Goal: Task Accomplishment & Management: Manage account settings

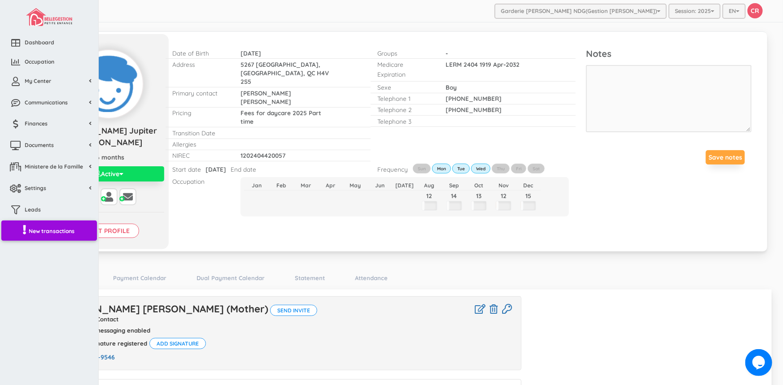
click at [52, 233] on span "New transactions" at bounding box center [52, 231] width 46 height 8
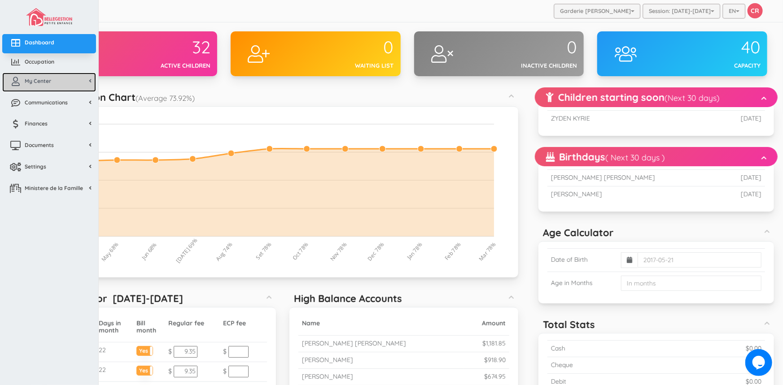
click at [51, 83] on link "My Center" at bounding box center [49, 82] width 94 height 19
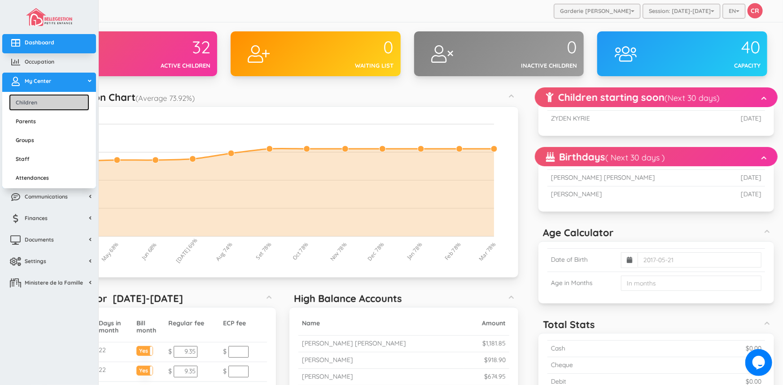
click at [40, 100] on link "Children" at bounding box center [49, 102] width 80 height 17
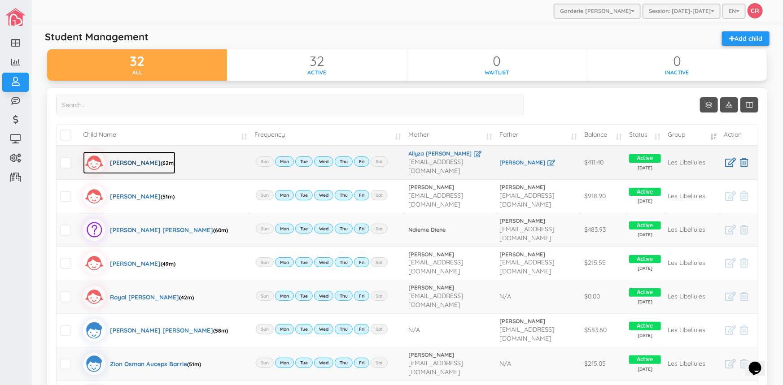
click at [144, 157] on div "[PERSON_NAME] (62m)" at bounding box center [143, 163] width 66 height 22
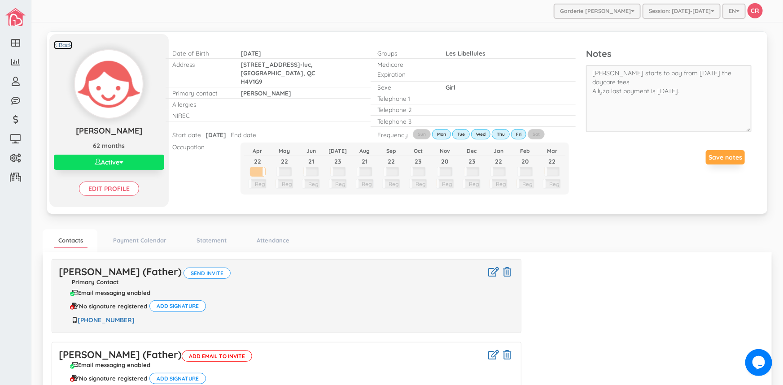
click at [67, 44] on link "< Back" at bounding box center [63, 45] width 18 height 9
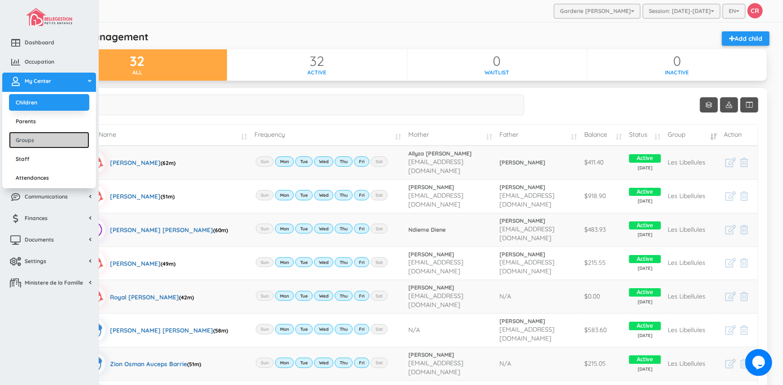
click at [36, 140] on link "Groups" at bounding box center [49, 140] width 80 height 17
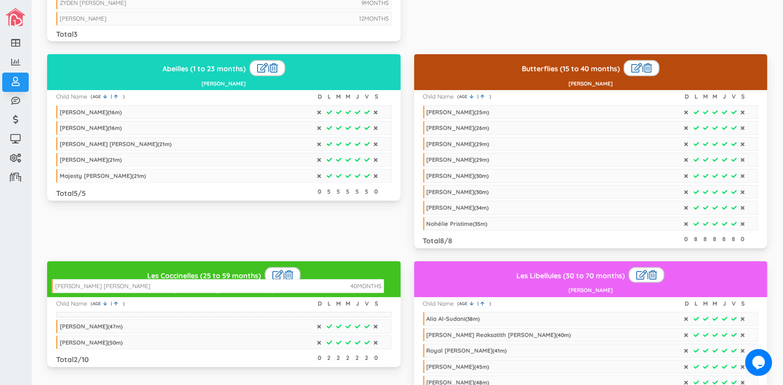
scroll to position [98, 0]
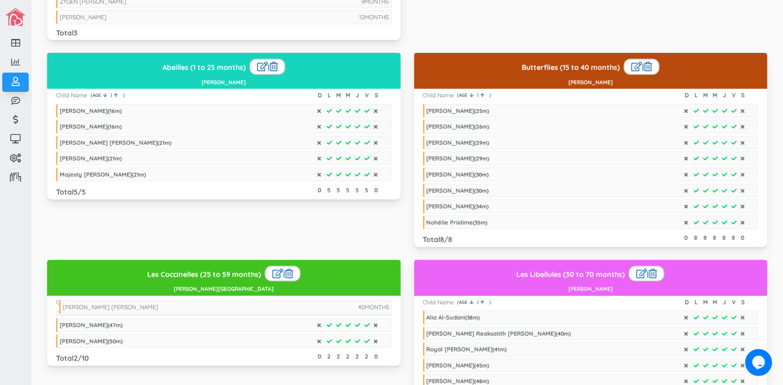
drag, startPoint x: 101, startPoint y: 130, endPoint x: 104, endPoint y: 404, distance: 274.6
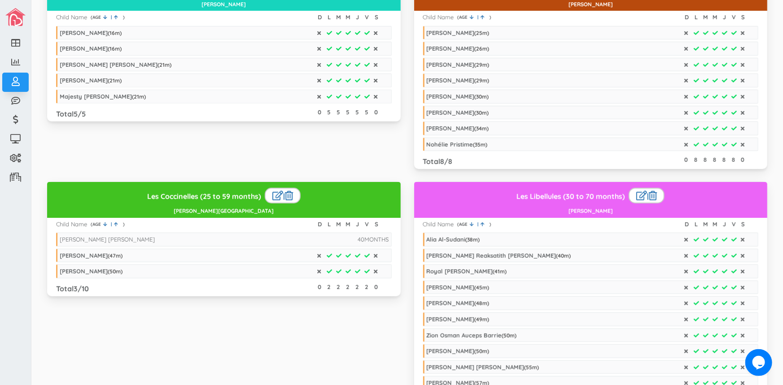
scroll to position [135, 0]
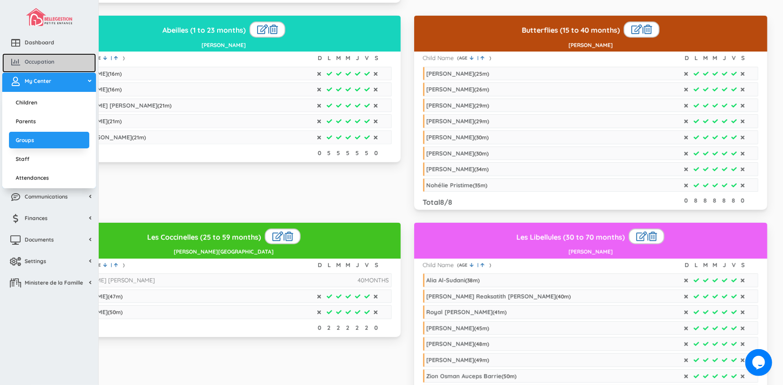
click at [32, 59] on span "Occupation" at bounding box center [40, 62] width 30 height 8
click at [33, 104] on link "Children" at bounding box center [49, 102] width 80 height 17
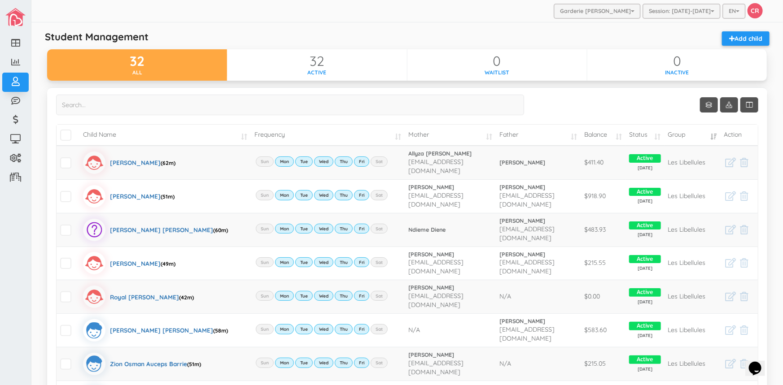
click at [237, 132] on td "Child Name" at bounding box center [164, 135] width 171 height 21
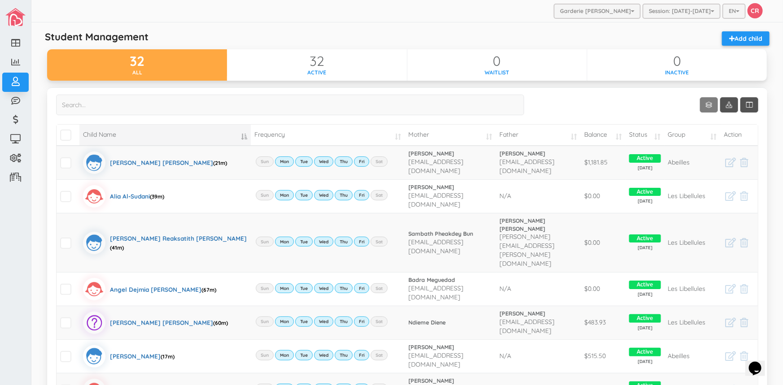
click at [700, 100] on link "Show 10 rows" at bounding box center [709, 104] width 18 height 15
click at [697, 158] on link "50" at bounding box center [716, 157] width 68 height 14
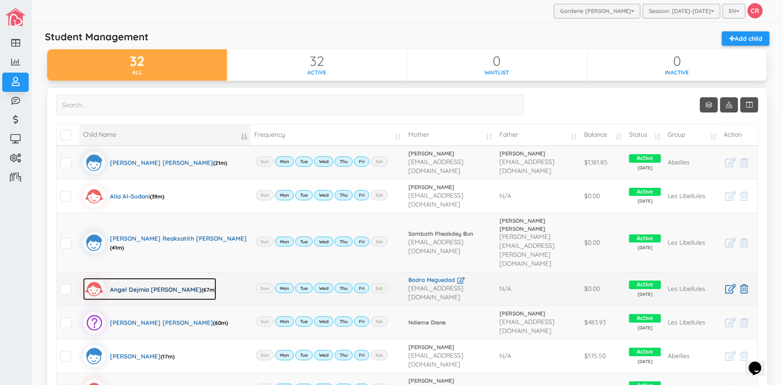
click at [116, 278] on div "Angel Dejmia Leila Houria Boumesla (67m)" at bounding box center [163, 289] width 106 height 22
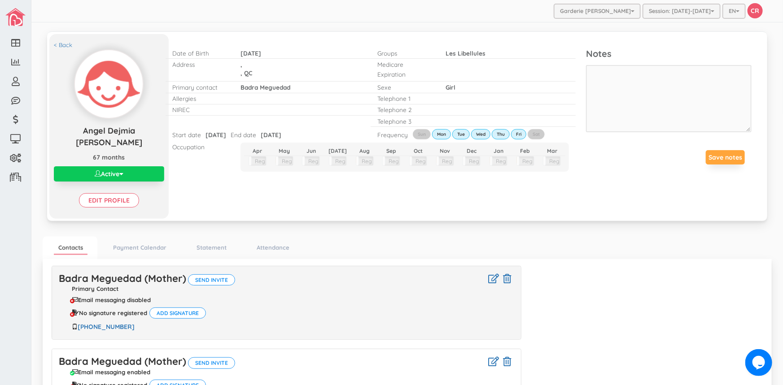
click at [100, 175] on button "Active" at bounding box center [109, 173] width 110 height 15
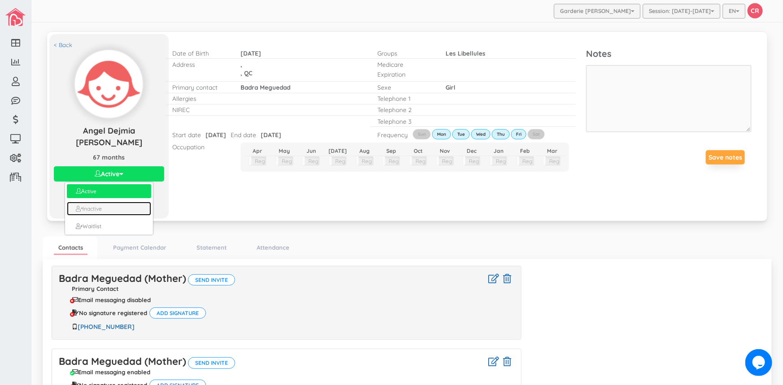
click at [100, 210] on link "Inactive" at bounding box center [109, 209] width 85 height 14
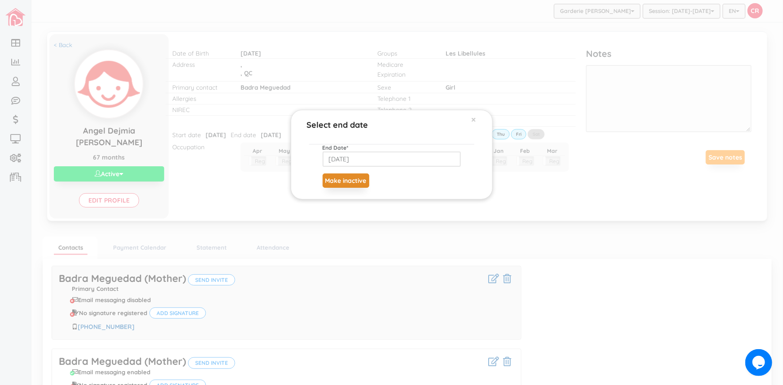
click at [358, 184] on button "Make inactive" at bounding box center [346, 181] width 47 height 14
click at [67, 46] on div "Select end date × End Date * 2024-12-13 Make inactive" at bounding box center [391, 192] width 783 height 385
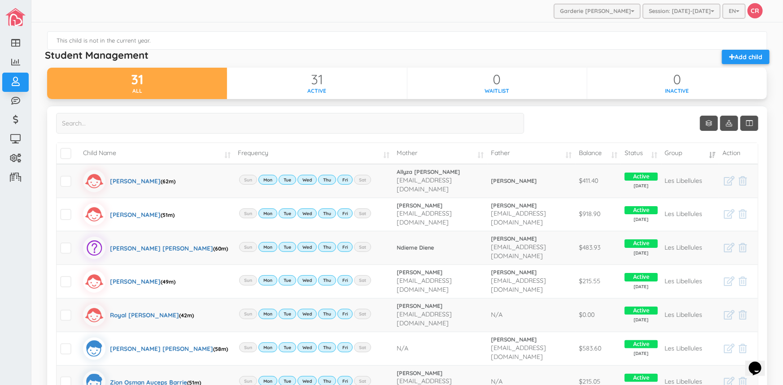
click at [226, 156] on td "Child Name" at bounding box center [156, 153] width 155 height 21
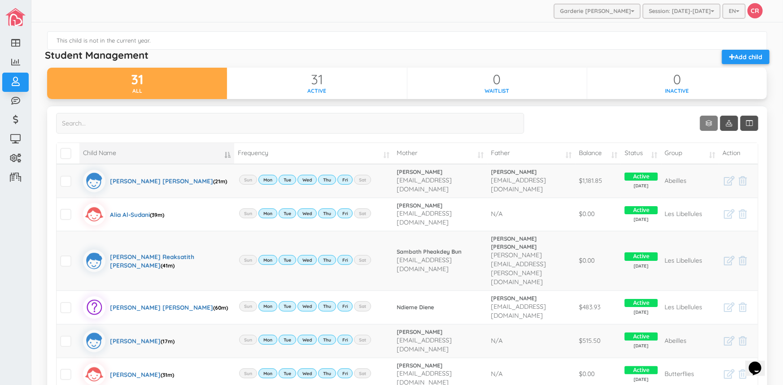
click at [704, 120] on link "Show 10 rows" at bounding box center [709, 123] width 18 height 15
click at [695, 175] on link "50" at bounding box center [716, 175] width 68 height 14
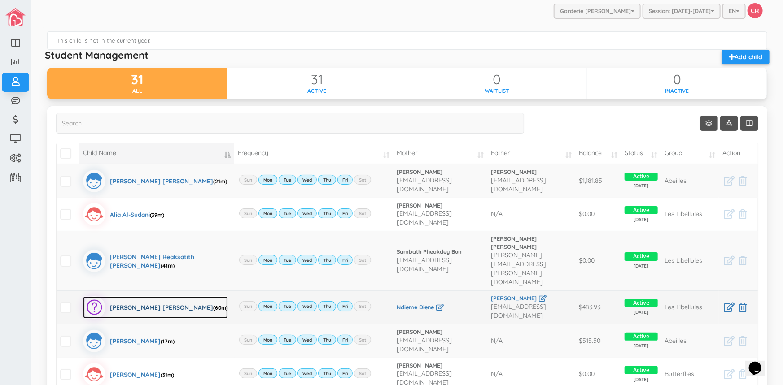
click at [127, 297] on div "Arouna Barka Kane (60m)" at bounding box center [169, 308] width 118 height 22
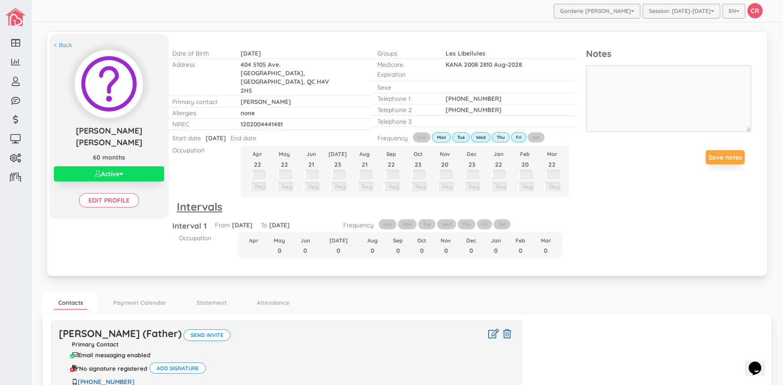
click at [256, 134] on p "End date" at bounding box center [244, 138] width 26 height 9
click at [117, 193] on input "Edit profile" at bounding box center [109, 200] width 60 height 14
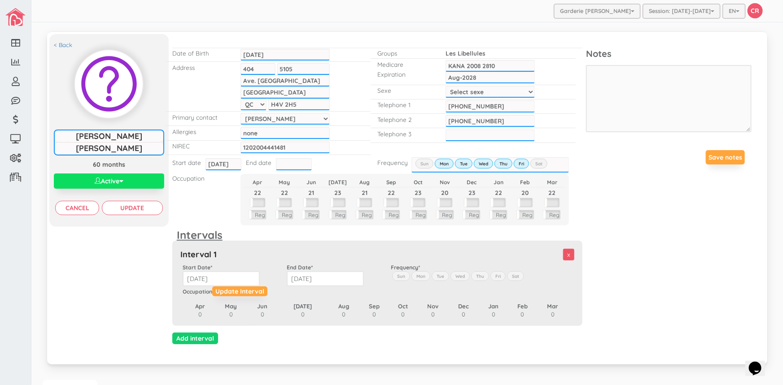
click at [284, 161] on input "text" at bounding box center [294, 164] width 36 height 12
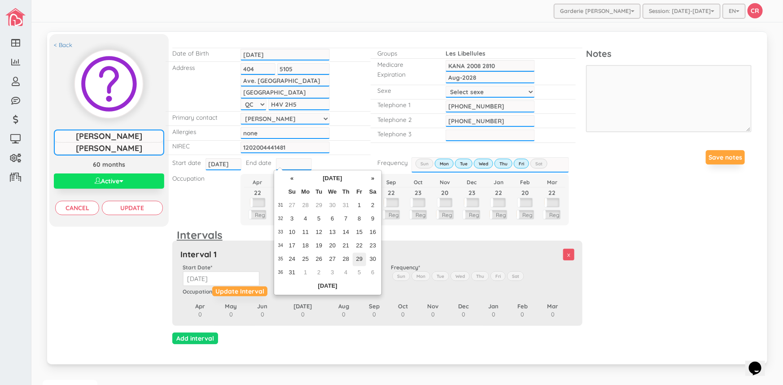
click at [359, 260] on td "29" at bounding box center [359, 259] width 13 height 13
type input "2025-08-29"
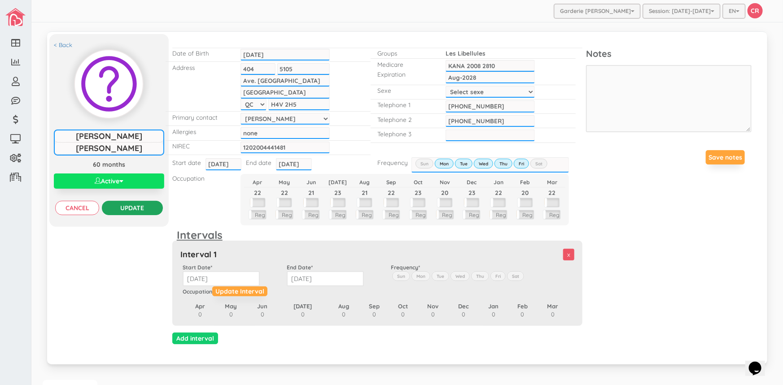
click at [127, 205] on input "Update" at bounding box center [132, 208] width 61 height 14
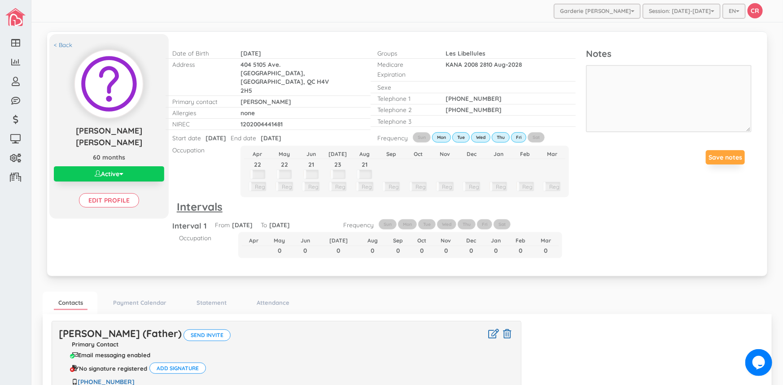
click at [87, 166] on button "Active" at bounding box center [109, 173] width 110 height 15
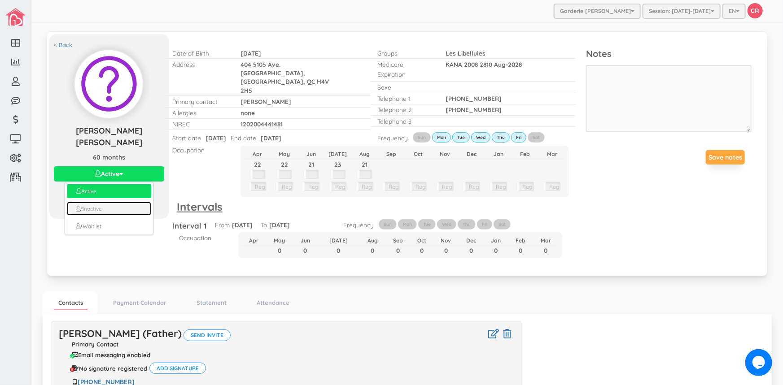
click at [85, 202] on link "Inactive" at bounding box center [109, 209] width 85 height 14
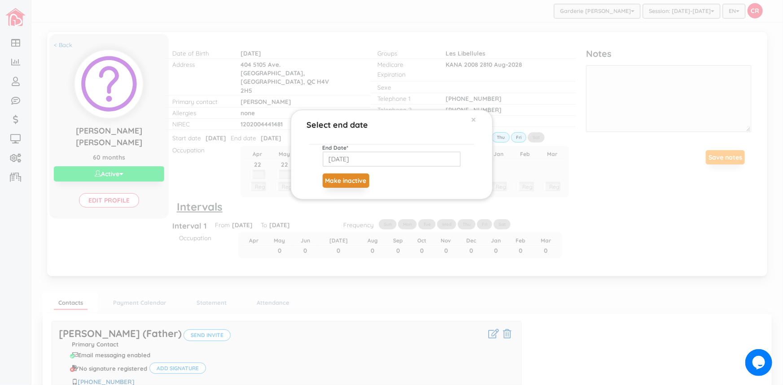
click at [364, 177] on button "Make inactive" at bounding box center [346, 181] width 47 height 14
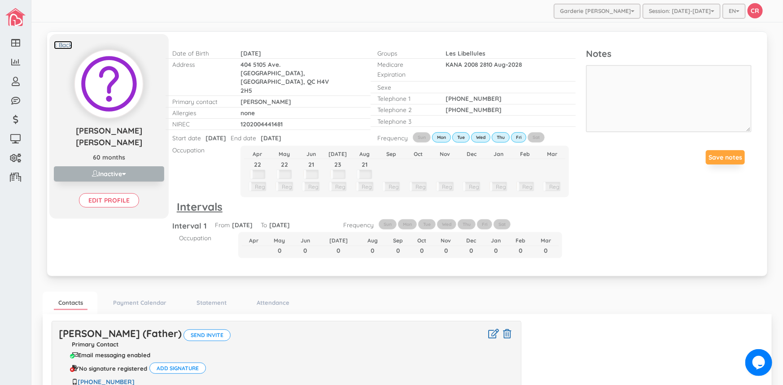
click at [63, 45] on link "< Back" at bounding box center [63, 45] width 18 height 9
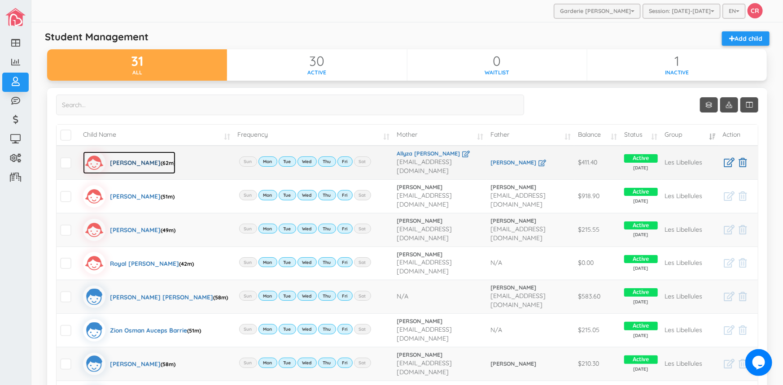
click at [130, 159] on div "[PERSON_NAME] (62m)" at bounding box center [143, 163] width 66 height 22
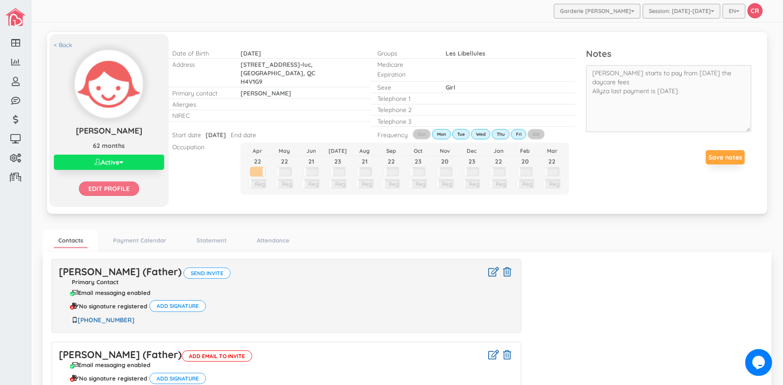
click at [113, 190] on input "Edit profile" at bounding box center [109, 189] width 60 height 14
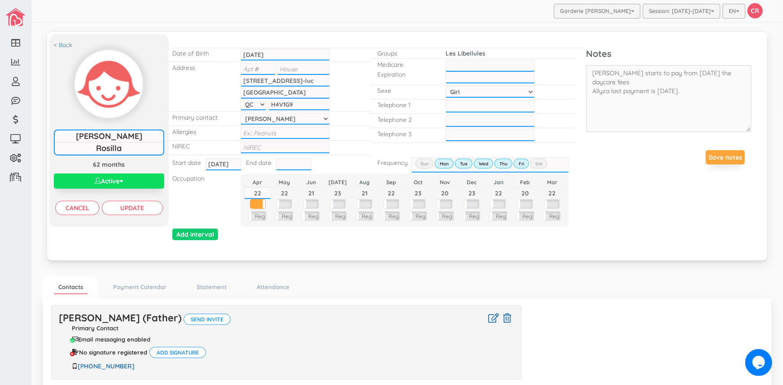
click at [276, 161] on input "text" at bounding box center [294, 164] width 36 height 12
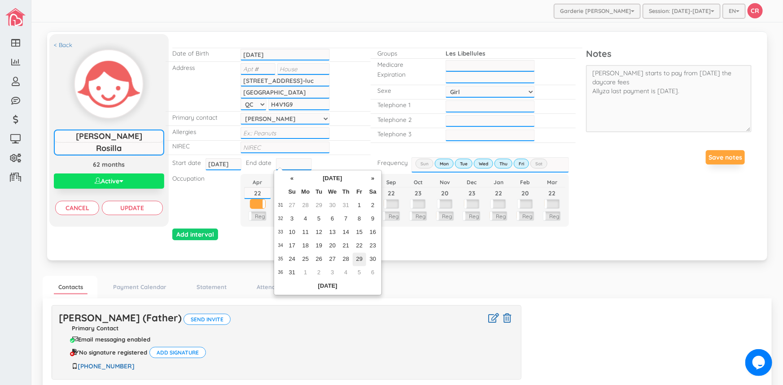
click at [359, 261] on td "29" at bounding box center [359, 259] width 13 height 13
type input "2025-08-29"
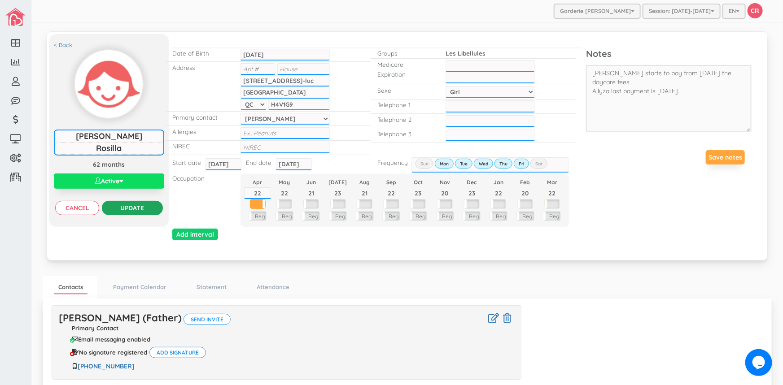
click at [134, 210] on input "Update" at bounding box center [132, 208] width 61 height 14
click at [104, 182] on button "Active" at bounding box center [109, 181] width 110 height 15
click at [99, 216] on link "Inactive" at bounding box center [109, 216] width 85 height 14
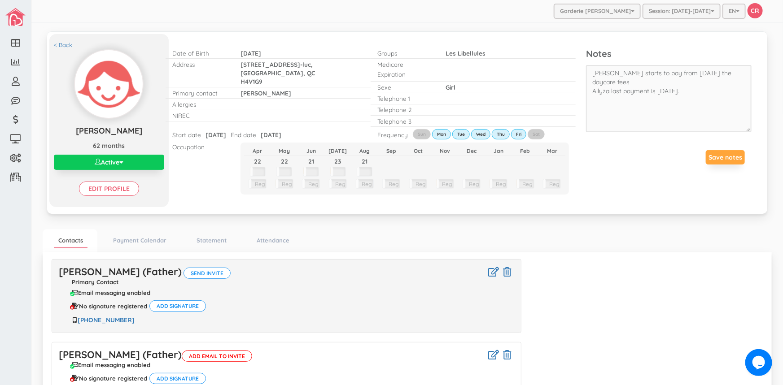
click at [108, 164] on button "Active" at bounding box center [109, 162] width 110 height 15
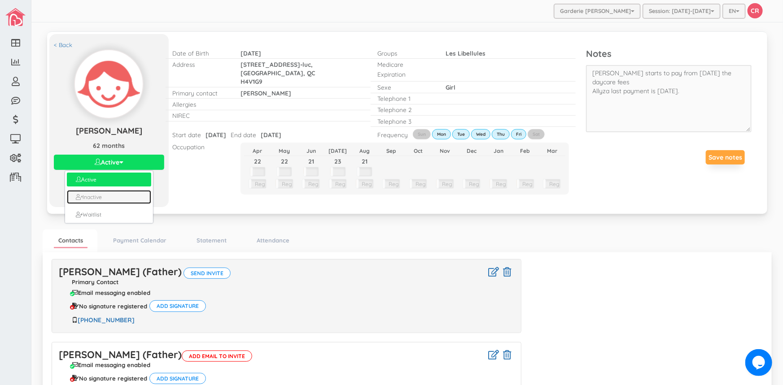
click at [106, 195] on link "Inactive" at bounding box center [109, 197] width 85 height 14
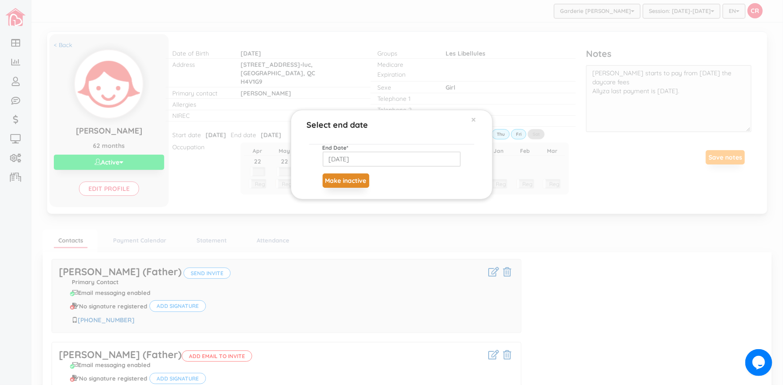
click at [341, 183] on button "Make inactive" at bounding box center [346, 181] width 47 height 14
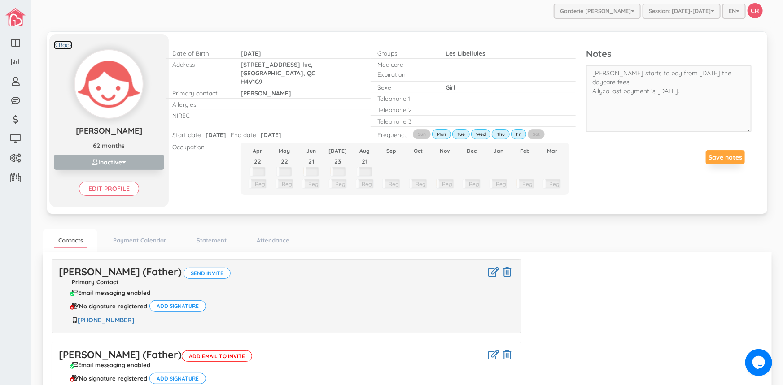
click at [58, 44] on link "< Back" at bounding box center [63, 45] width 18 height 9
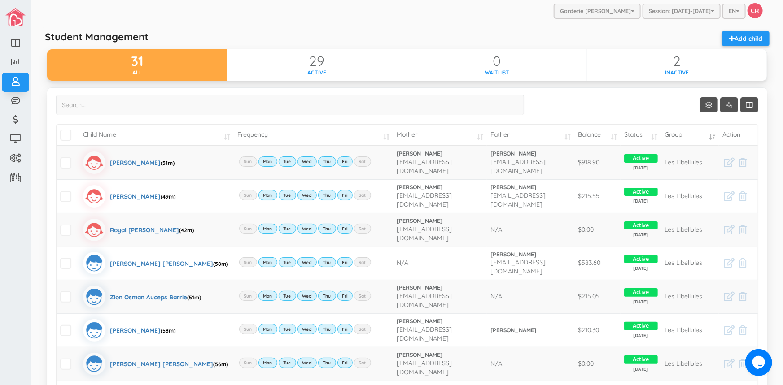
drag, startPoint x: 224, startPoint y: 136, endPoint x: 225, endPoint y: 144, distance: 8.6
click at [224, 137] on td "Child Name" at bounding box center [156, 135] width 154 height 21
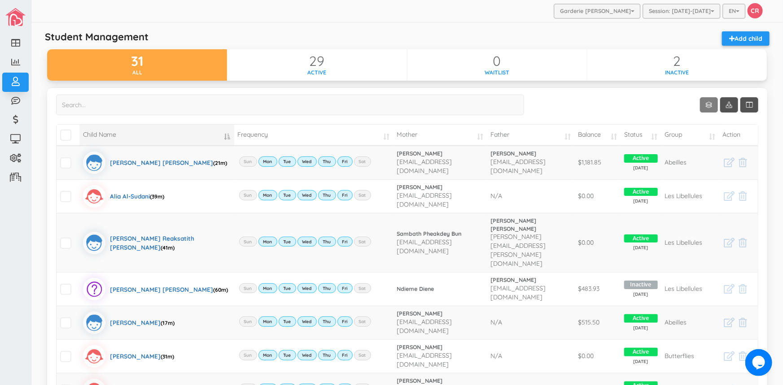
click at [703, 105] on link "Show 10 rows" at bounding box center [709, 104] width 18 height 15
click at [699, 157] on link "50" at bounding box center [716, 157] width 68 height 14
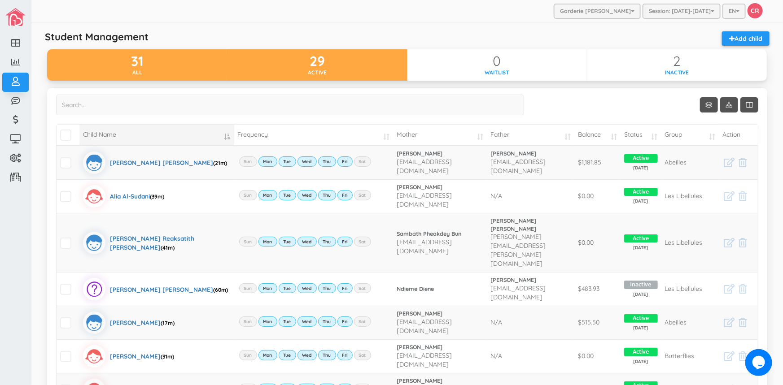
click at [336, 65] on div "29" at bounding box center [317, 61] width 180 height 15
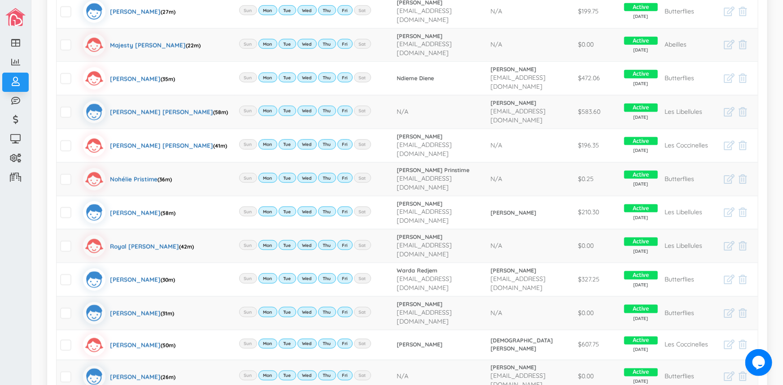
scroll to position [612, 0]
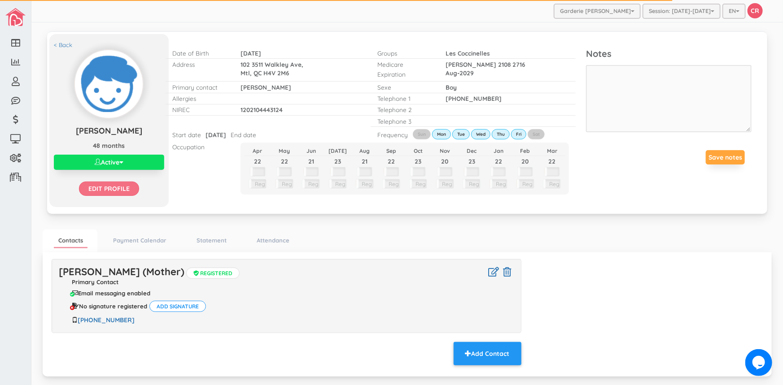
click at [115, 191] on input "Edit profile" at bounding box center [109, 189] width 60 height 14
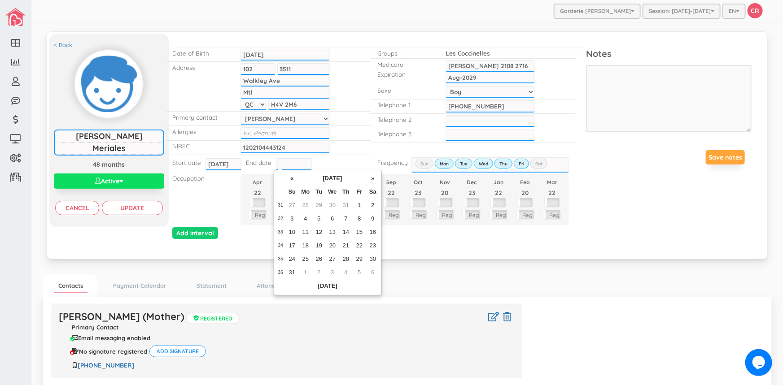
click at [276, 161] on input "text" at bounding box center [294, 164] width 36 height 12
click at [359, 260] on td "29" at bounding box center [359, 259] width 13 height 13
type input "[DATE]"
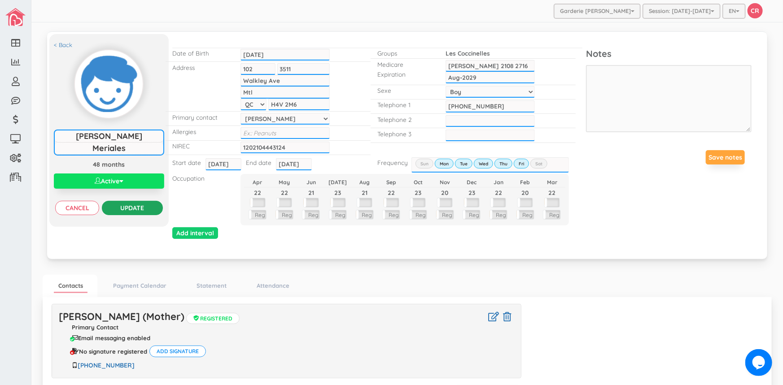
click at [131, 206] on input "Update" at bounding box center [132, 208] width 61 height 14
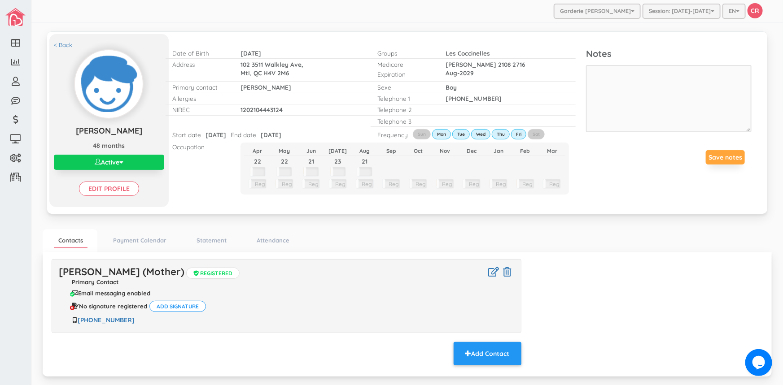
click at [109, 157] on button "Active" at bounding box center [109, 162] width 110 height 15
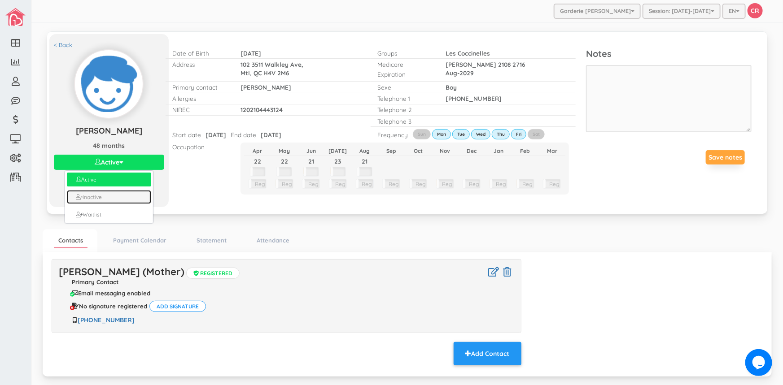
click at [98, 197] on link "Inactive" at bounding box center [109, 197] width 85 height 14
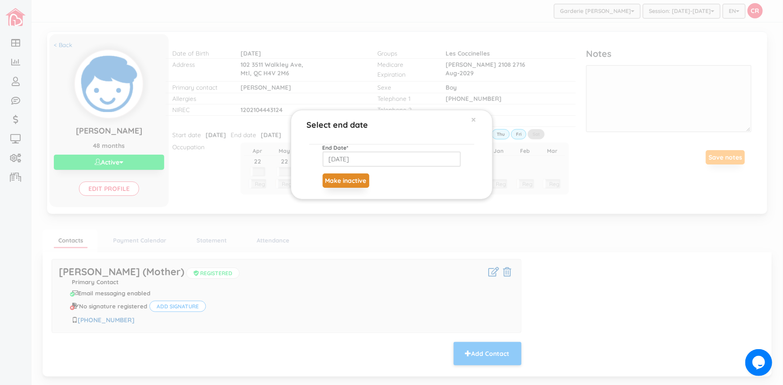
click at [348, 179] on button "Make inactive" at bounding box center [346, 181] width 47 height 14
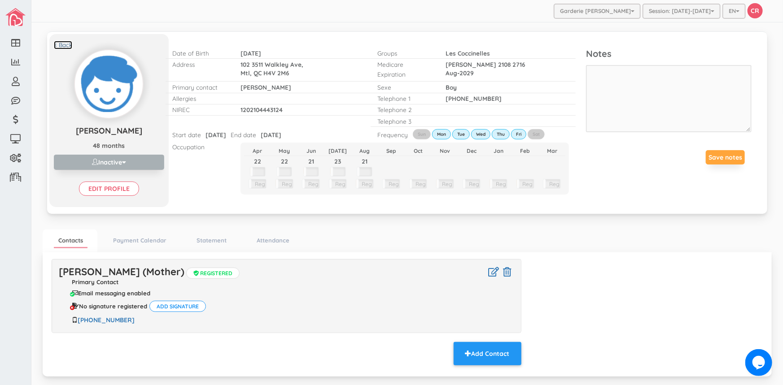
click at [64, 44] on link "< Back" at bounding box center [63, 45] width 18 height 9
click at [136, 17] on div "Garderie Mary Poppins Garderie Les Anges de Ste-Therese Garderie Les Petits Pou…" at bounding box center [407, 11] width 752 height 22
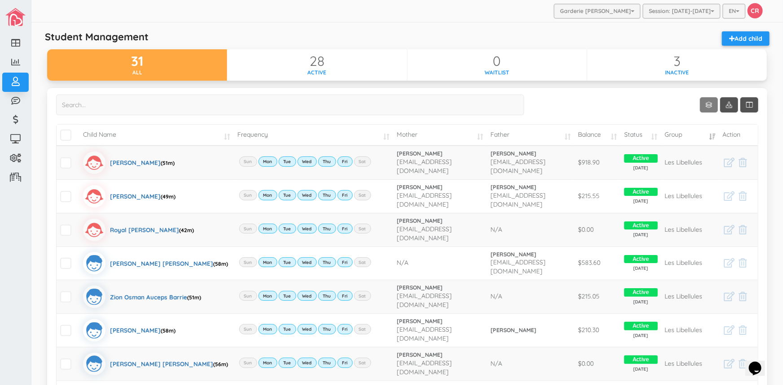
click at [702, 105] on link "Show 10 rows" at bounding box center [709, 104] width 18 height 15
click at [696, 159] on link "50" at bounding box center [716, 157] width 68 height 14
click at [210, 136] on td "Child Name" at bounding box center [156, 135] width 154 height 21
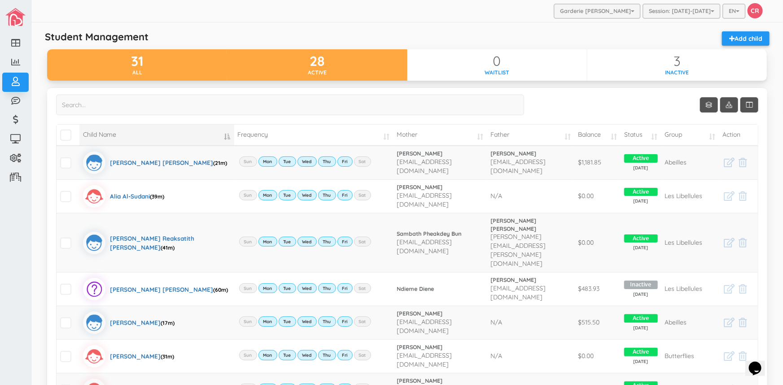
click at [337, 63] on div "28" at bounding box center [317, 61] width 180 height 15
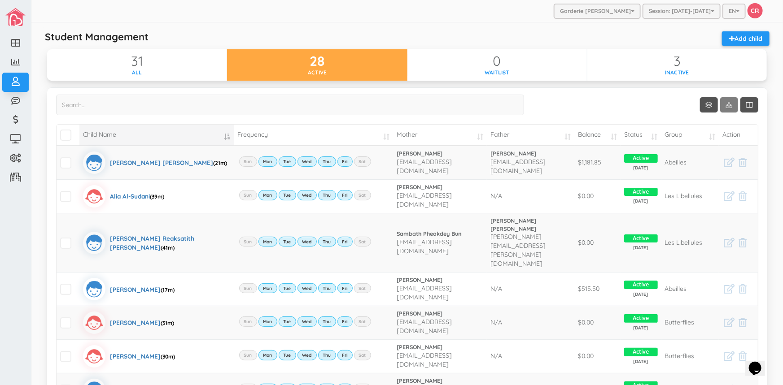
click at [726, 105] on span at bounding box center [729, 105] width 6 height 8
click at [696, 140] on link "Excel" at bounding box center [716, 140] width 68 height 14
